Goal: Information Seeking & Learning: Learn about a topic

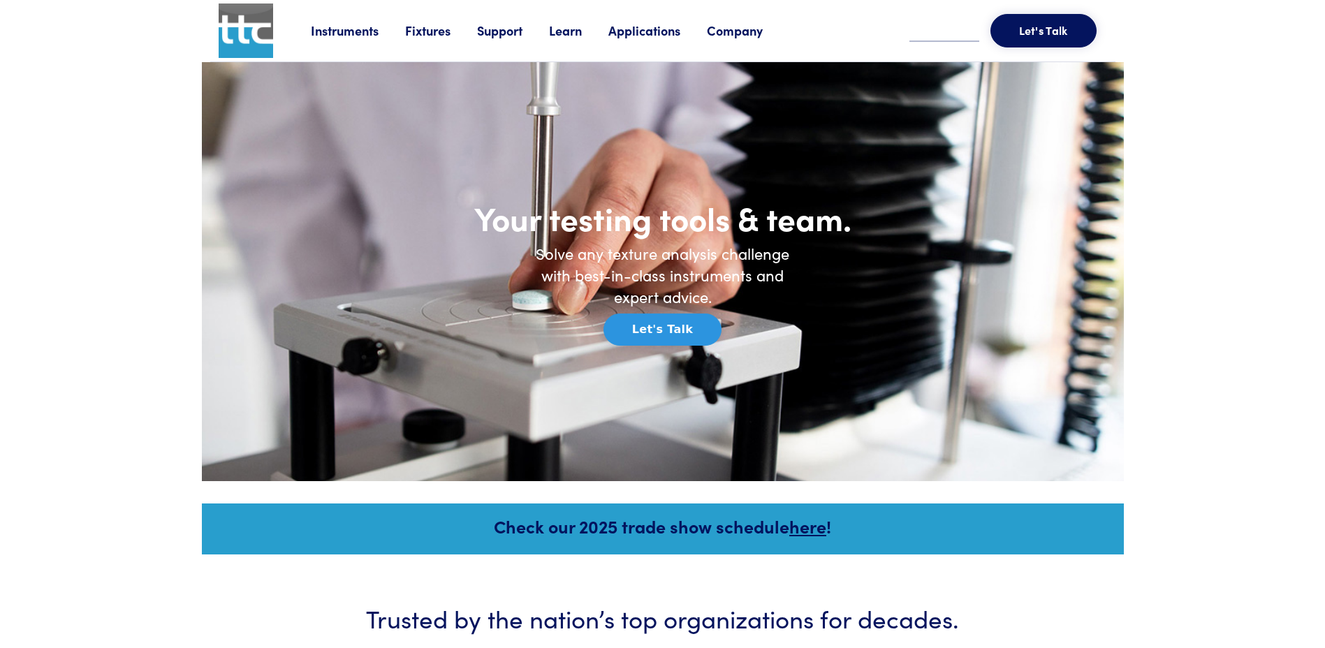
click at [957, 29] on input "text" at bounding box center [944, 31] width 70 height 21
type input "******"
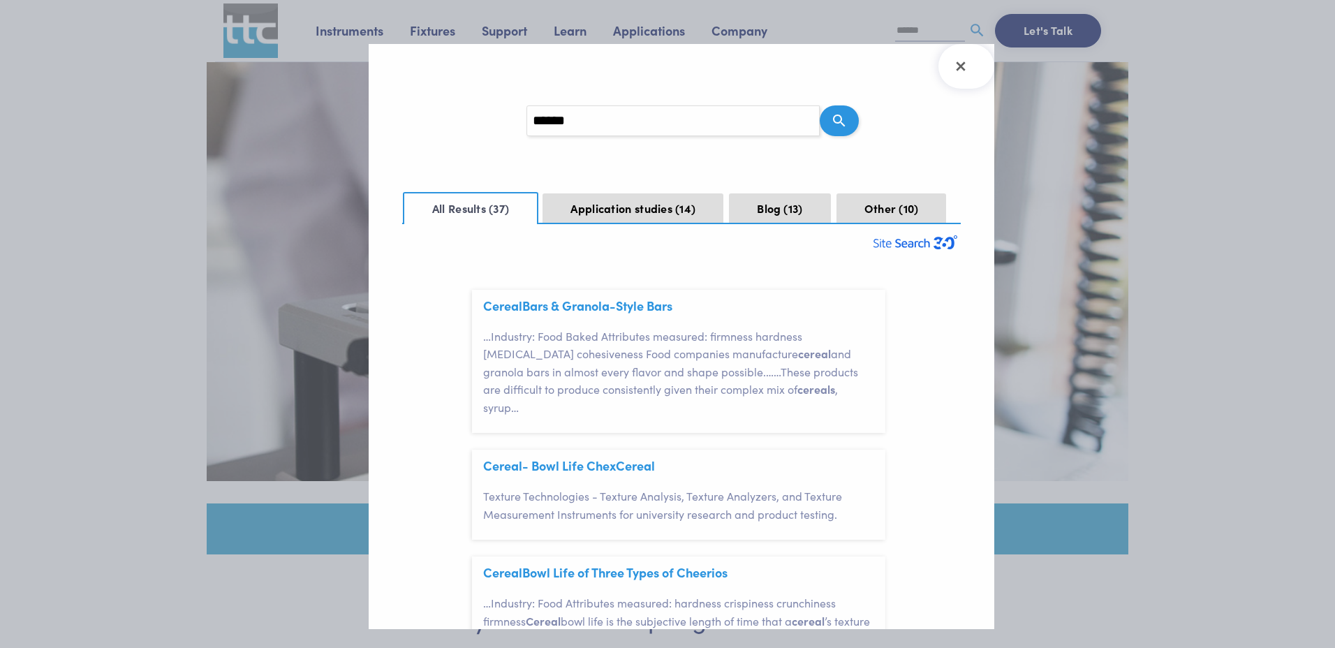
scroll to position [42, 0]
click at [582, 457] on link "Cereal - Bowl Life Chex Cereal" at bounding box center [569, 465] width 172 height 17
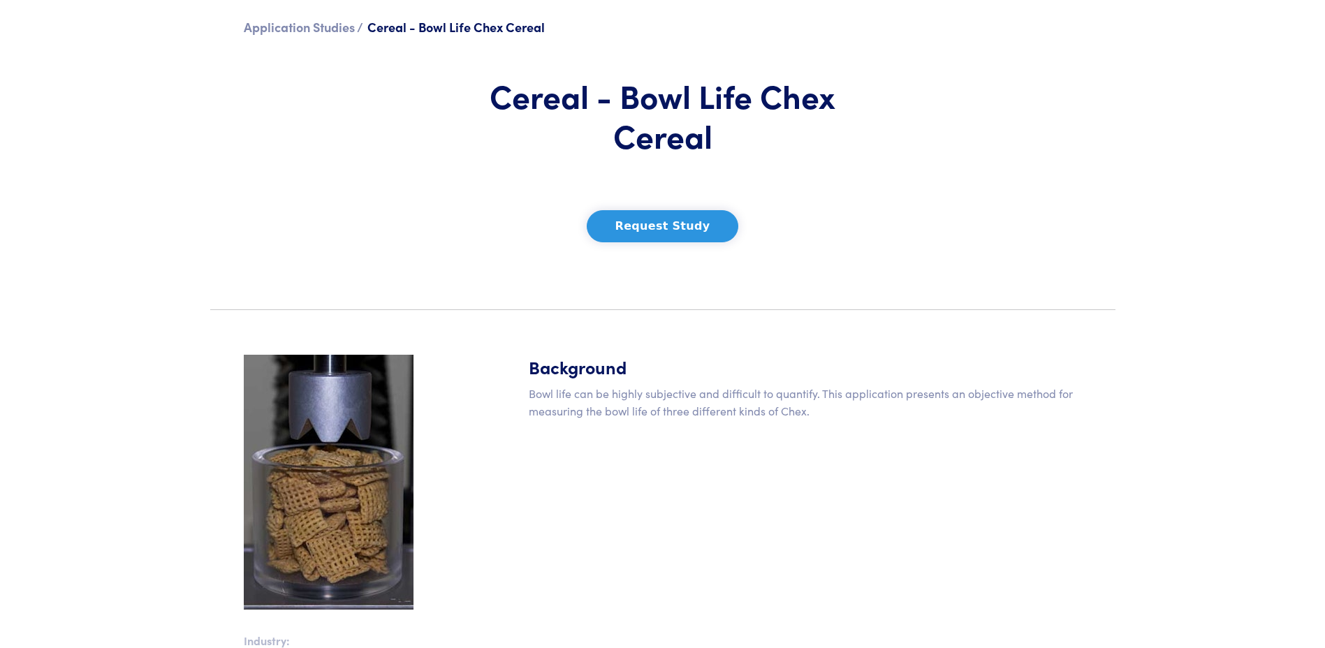
scroll to position [210, 0]
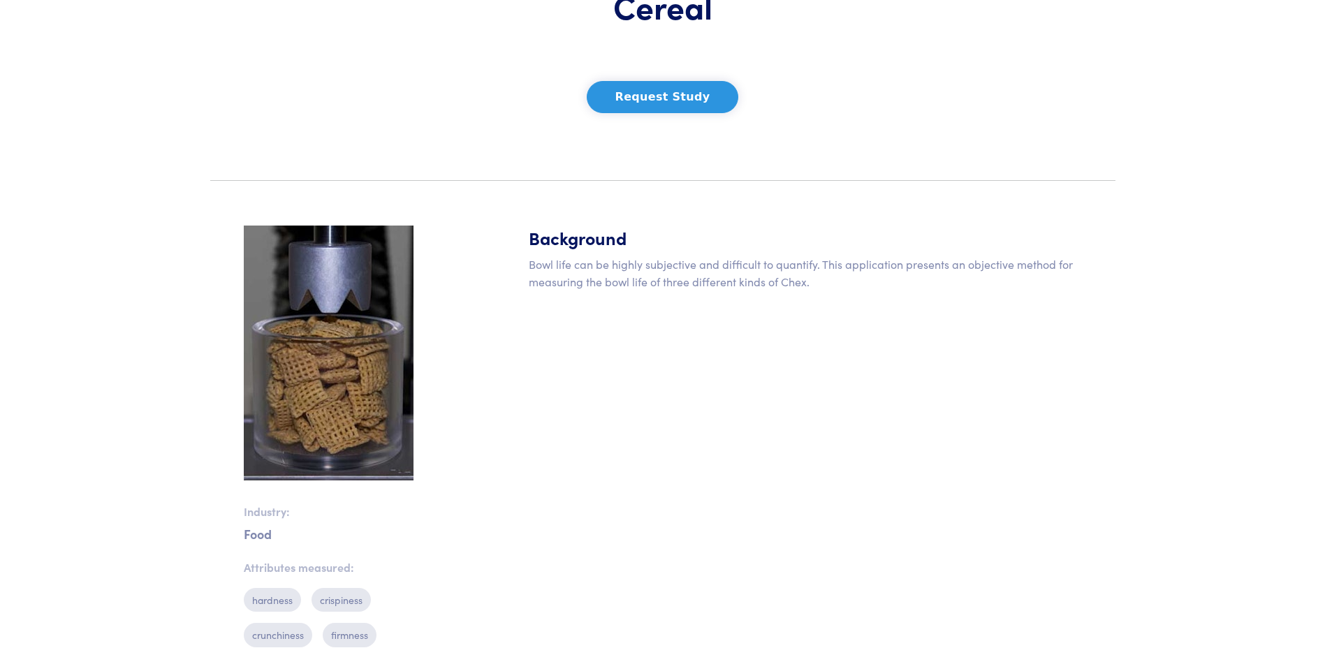
click at [319, 409] on img at bounding box center [329, 353] width 170 height 255
click at [325, 406] on img at bounding box center [329, 353] width 170 height 255
click at [313, 415] on img at bounding box center [329, 353] width 170 height 255
click at [309, 423] on img at bounding box center [329, 353] width 170 height 255
click at [304, 431] on img at bounding box center [329, 353] width 170 height 255
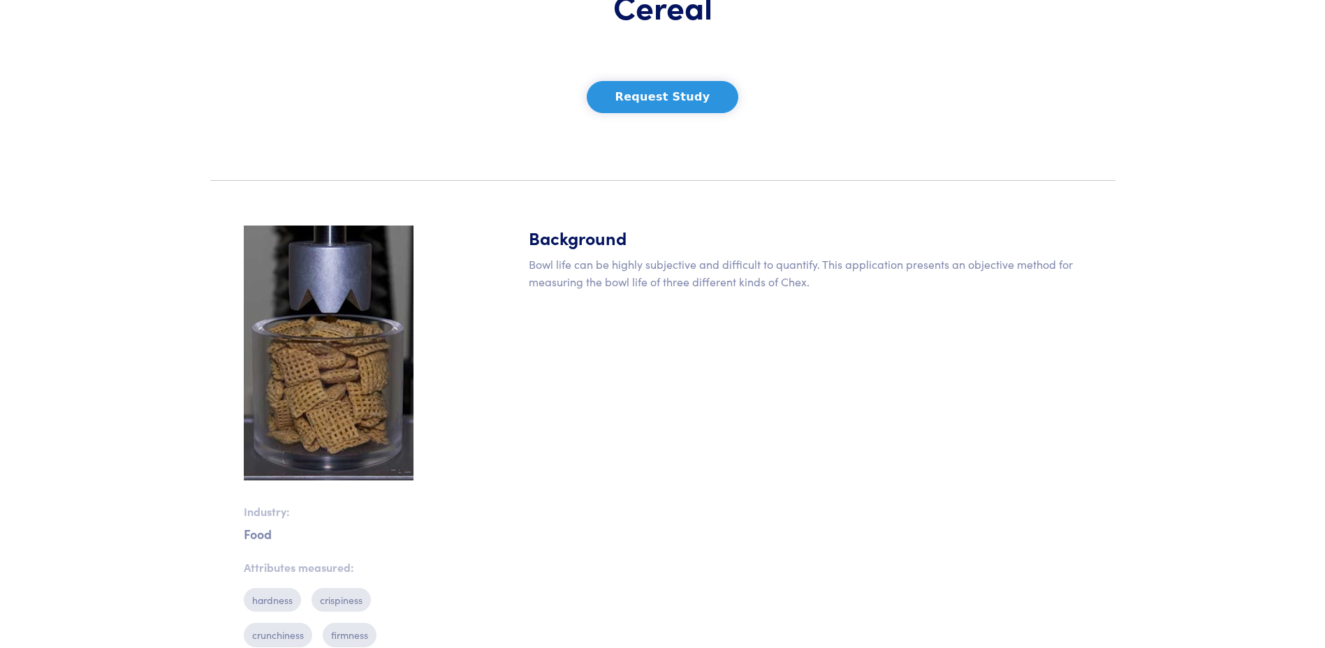
click at [304, 423] on img at bounding box center [329, 353] width 170 height 255
click at [311, 431] on img at bounding box center [329, 353] width 170 height 255
click at [313, 444] on img at bounding box center [329, 353] width 170 height 255
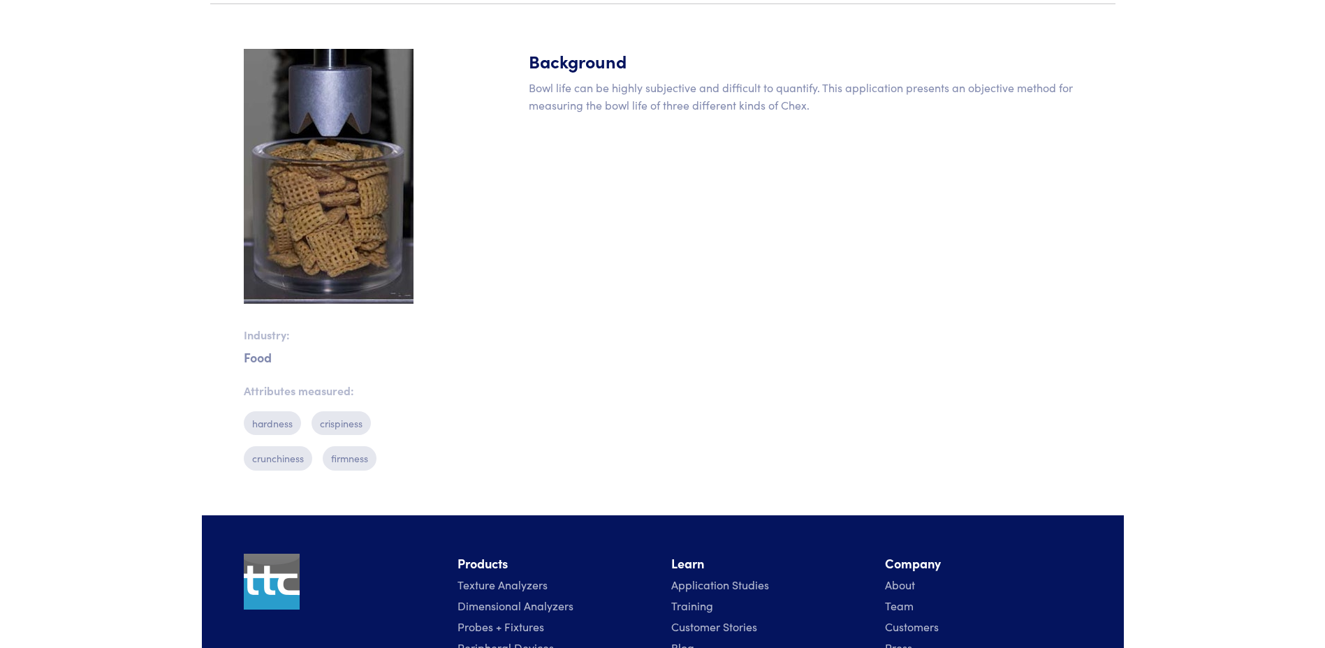
scroll to position [419, 0]
